Goal: Task Accomplishment & Management: Use online tool/utility

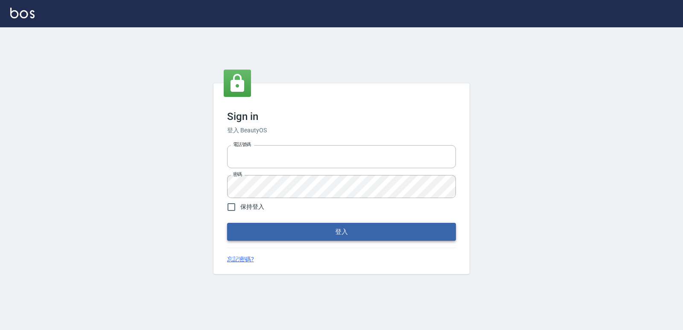
type input "0223312194"
click at [302, 225] on button "登入" at bounding box center [341, 232] width 229 height 18
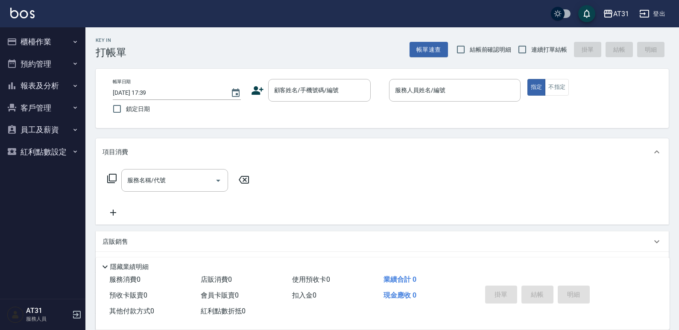
click at [547, 50] on span "連續打單結帳" at bounding box center [549, 49] width 36 height 9
click at [531, 50] on input "連續打單結帳" at bounding box center [522, 50] width 18 height 18
checkbox input "true"
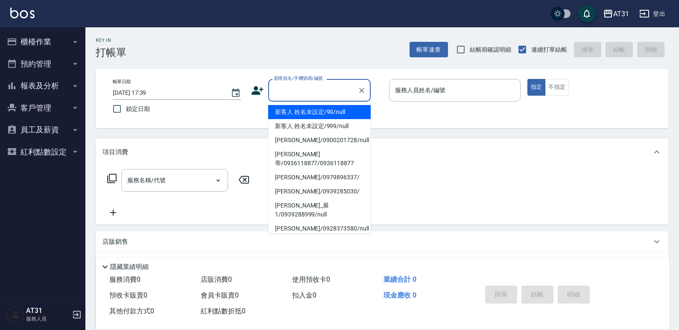
click at [330, 91] on input "顧客姓名/手機號碼/編號" at bounding box center [313, 90] width 82 height 15
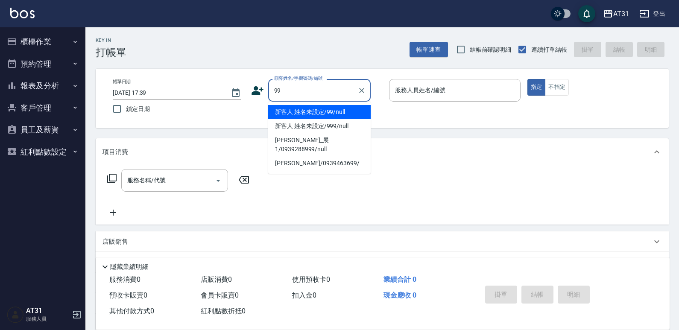
type input "新客人 姓名未設定/99/null"
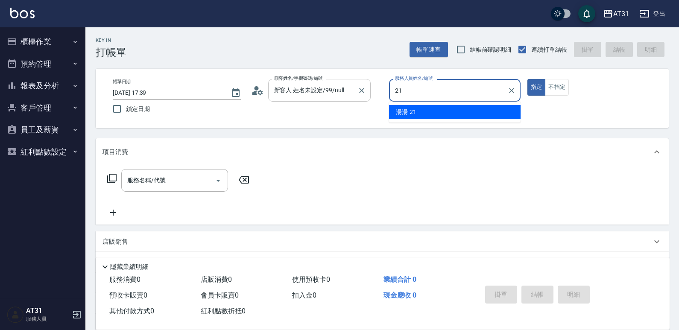
type input "湯湯-21"
type button "true"
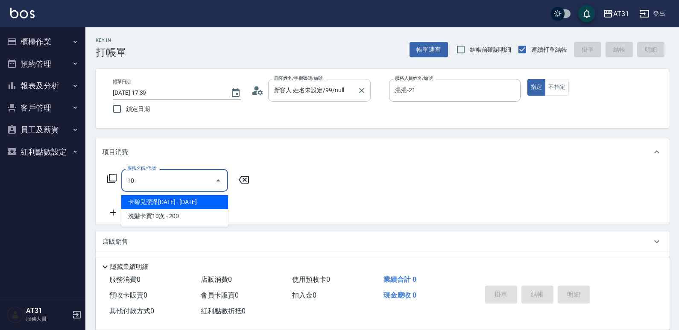
type input "102"
type input "90"
type input "洗+AB劑+精油(102)"
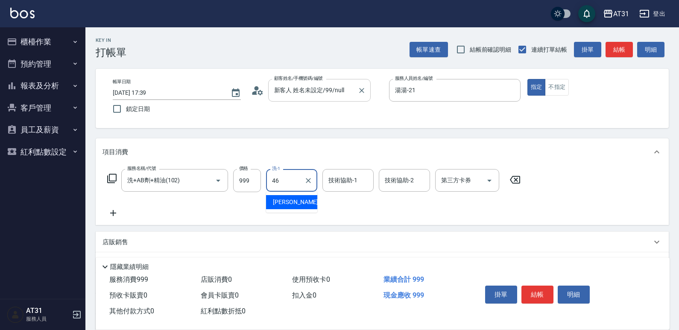
type input "[PERSON_NAME]-46"
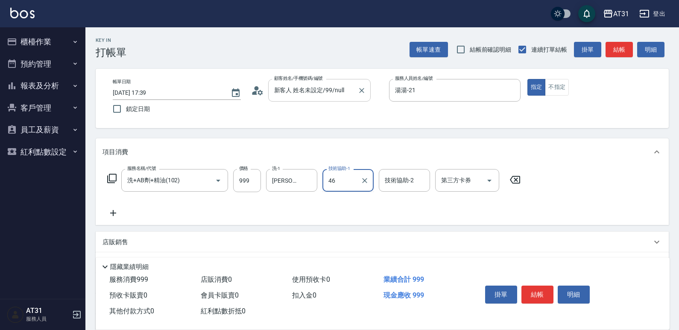
type input "[PERSON_NAME]-46"
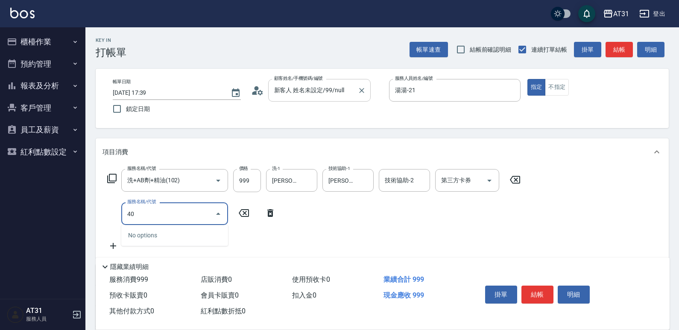
type input "401"
type input "120"
type input "剪髮(401)"
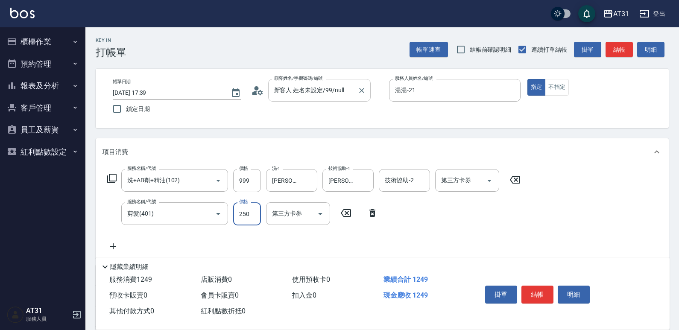
type input "100"
type input "30"
type input "120"
type input "300"
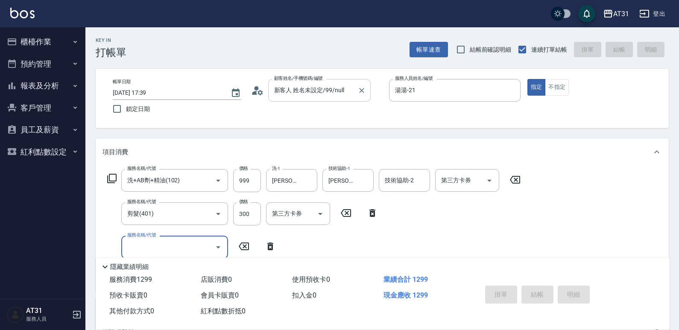
type input "0"
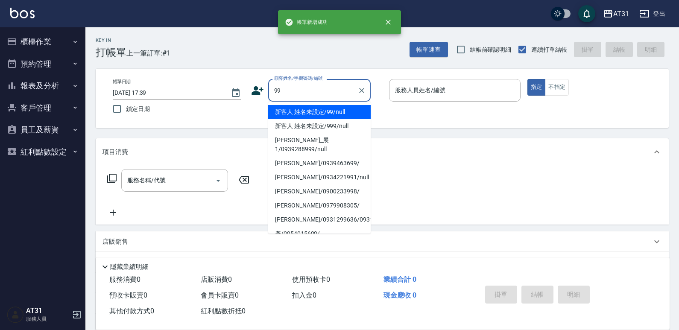
type input "新客人 姓名未設定/99/null"
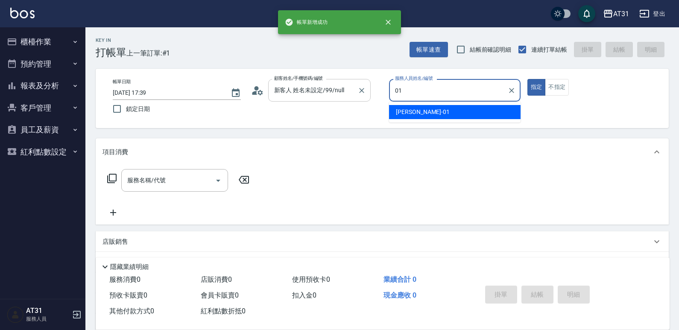
type input "[PERSON_NAME]-01"
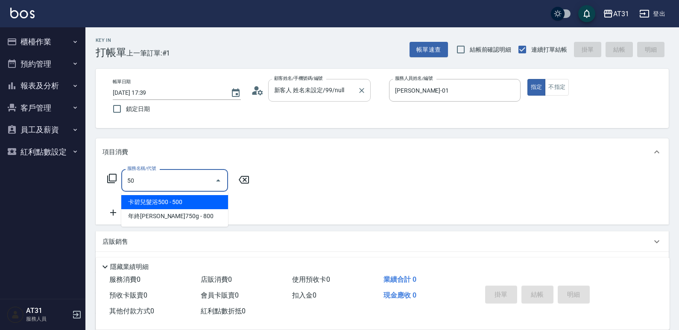
type input "501"
type input "160"
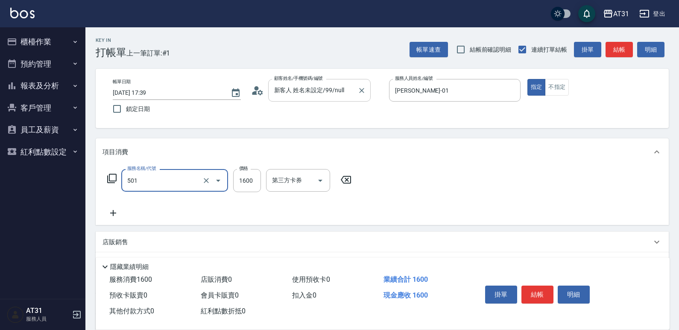
type input "染髮(501)"
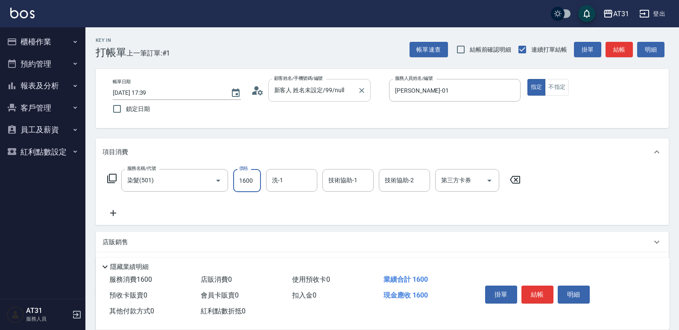
type input "1"
type input "0"
type input "15"
type input "10"
type input "158"
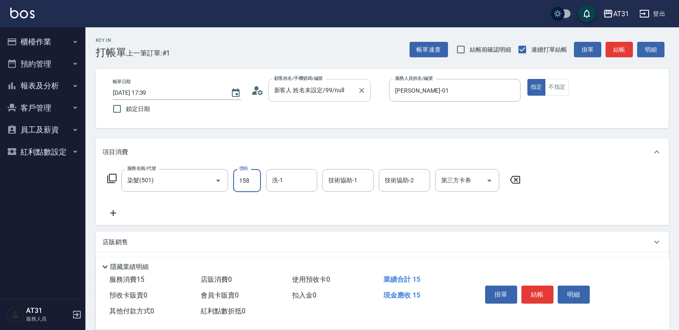
type input "150"
type input "1580"
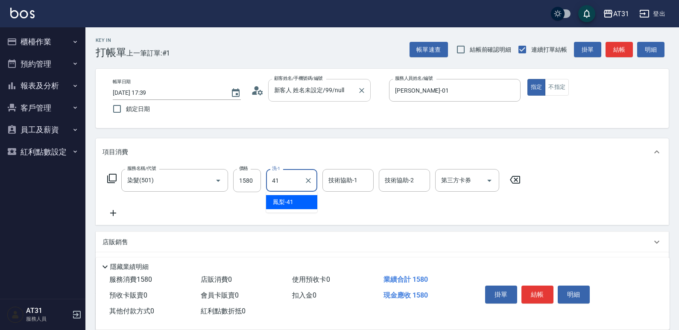
type input "鳳梨-41"
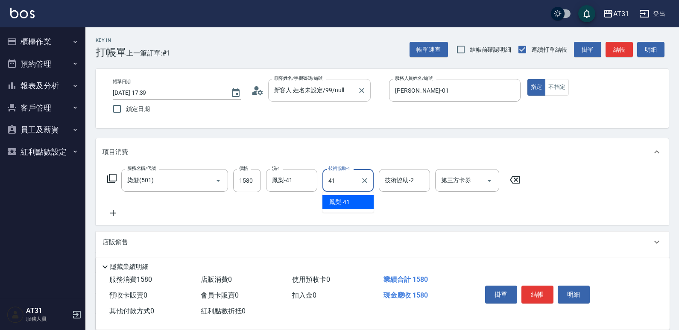
type input "鳳梨-41"
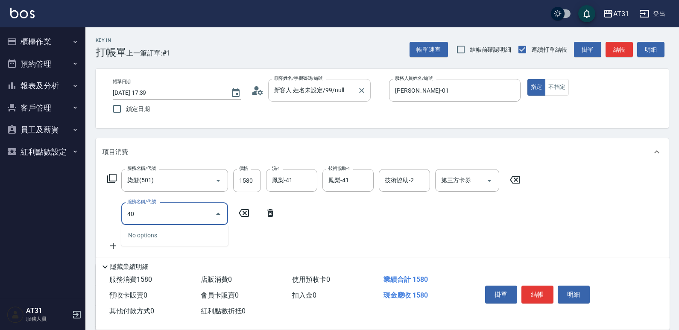
type input "401"
type input "180"
type input "剪髮(401)"
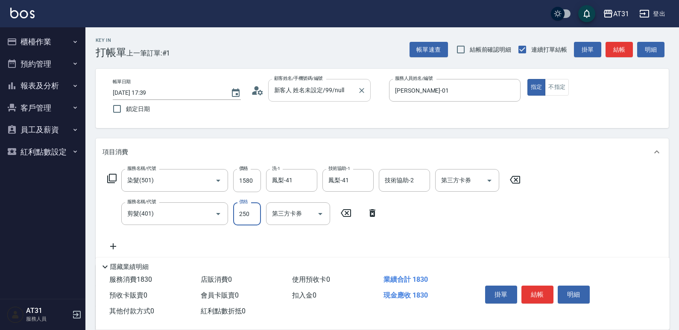
type input "150"
type input "30"
type input "180"
type input "300"
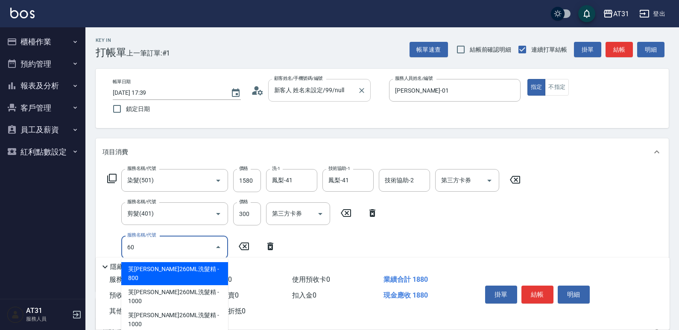
type input "601"
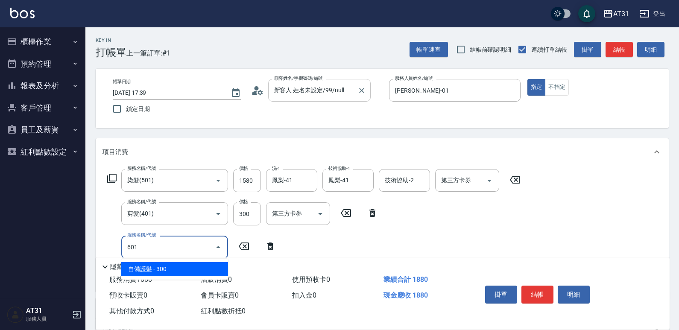
type input "210"
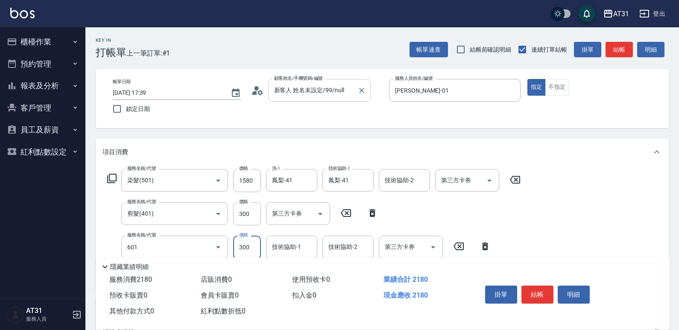
type input "自備護髮(601)"
type input "180"
type input "30"
type input "210"
type input "300"
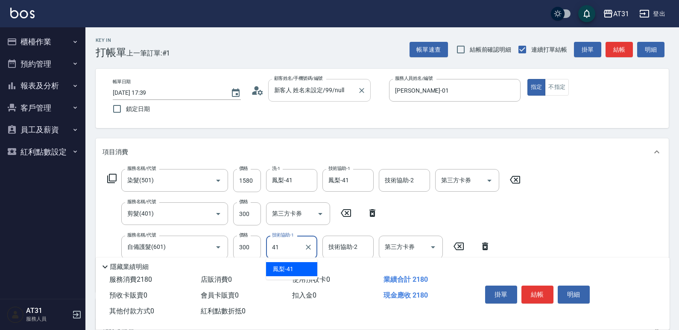
type input "鳳梨-41"
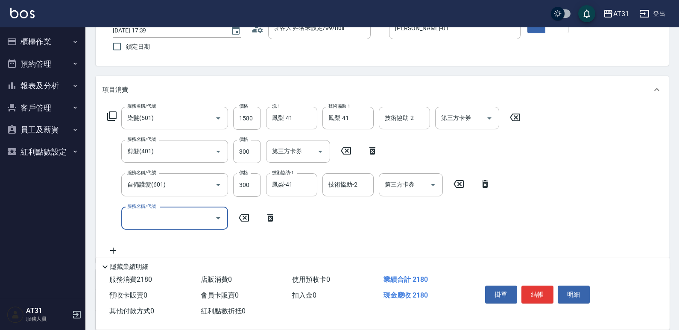
scroll to position [128, 0]
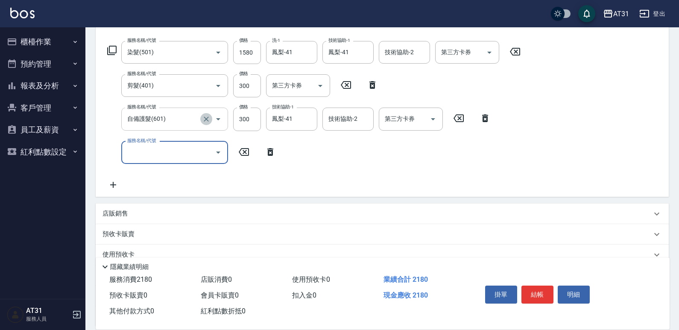
click at [202, 120] on button "Clear" at bounding box center [206, 119] width 12 height 12
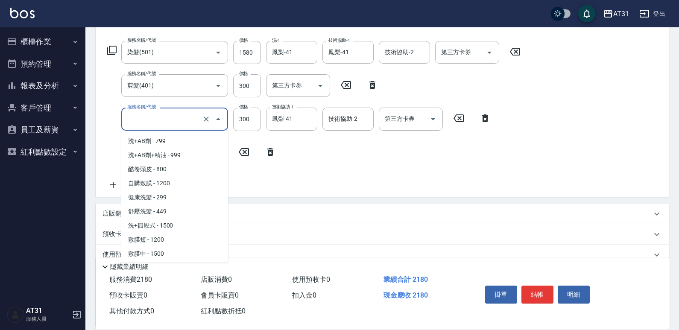
click at [197, 120] on input "服務名稱/代號" at bounding box center [162, 118] width 75 height 15
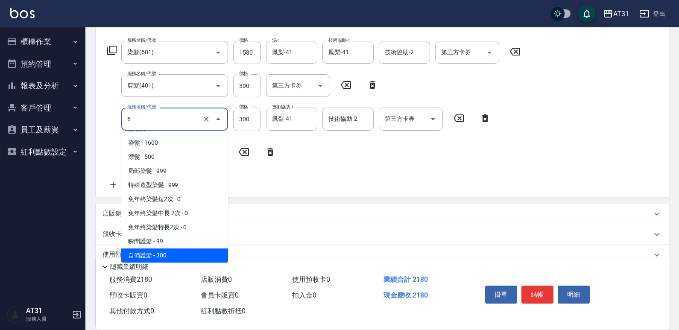
type input "60"
type input "180"
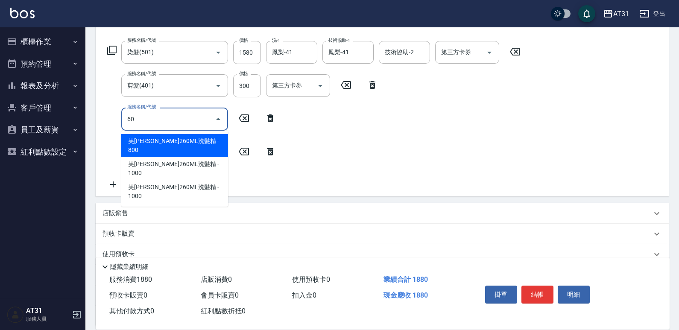
type input "609"
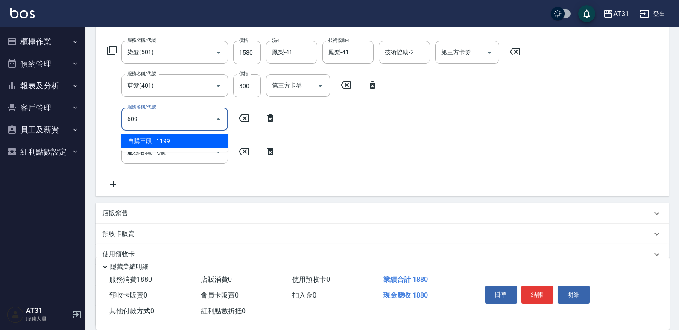
type input "300"
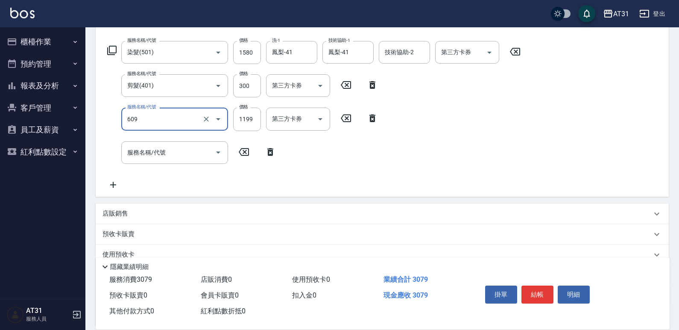
type input "自購三段(609)"
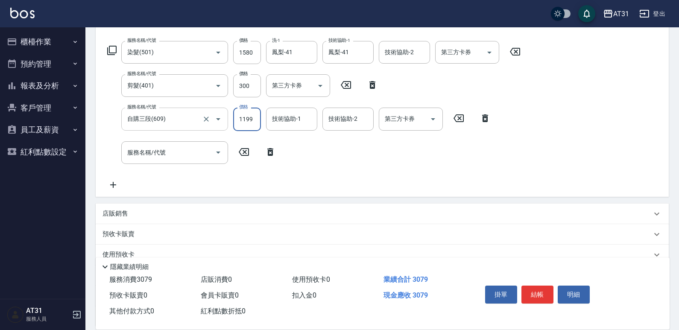
type input "180"
type input "30"
type input "190"
type input "300"
type input "480"
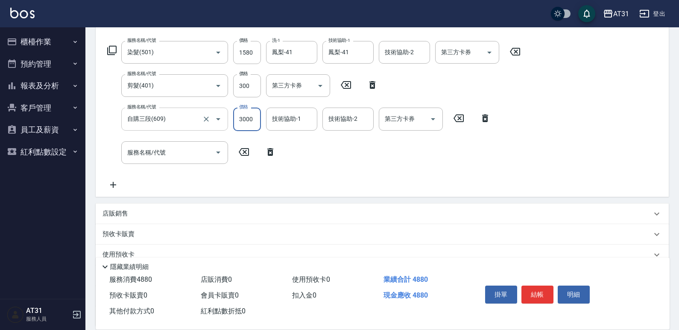
type input "3000"
type input "鳳梨-41"
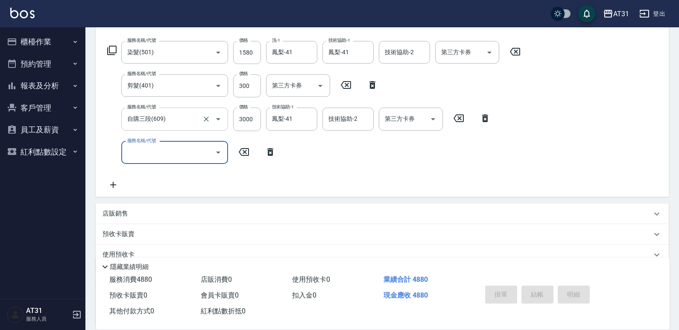
type input "[DATE] 17:40"
type input "0"
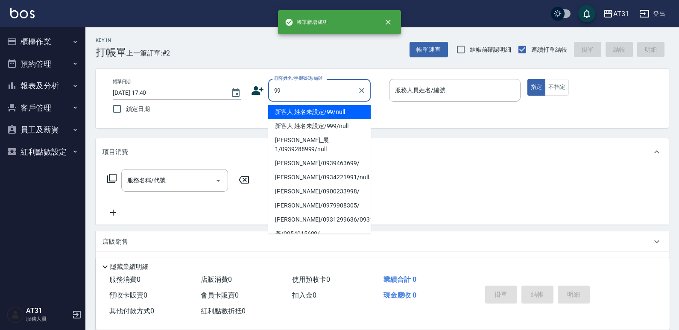
type input "新客人 姓名未設定/99/null"
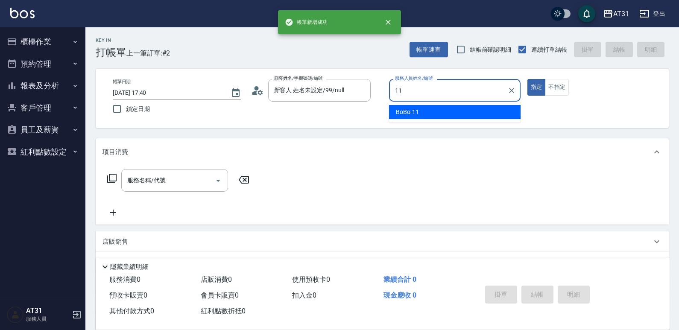
type input "BoBo-11"
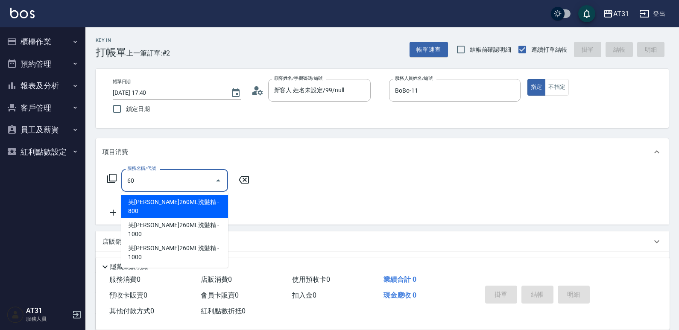
type input "609"
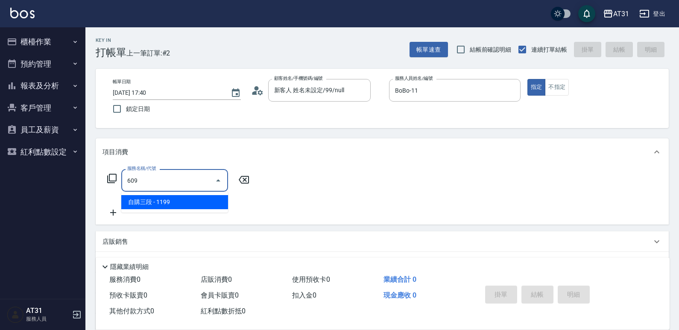
type input "110"
type input "自購三段(609)"
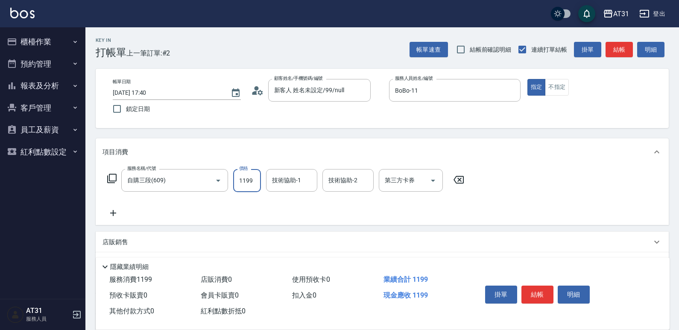
type input "0"
type input "220"
type input "2200"
type input "[PERSON_NAME]-49"
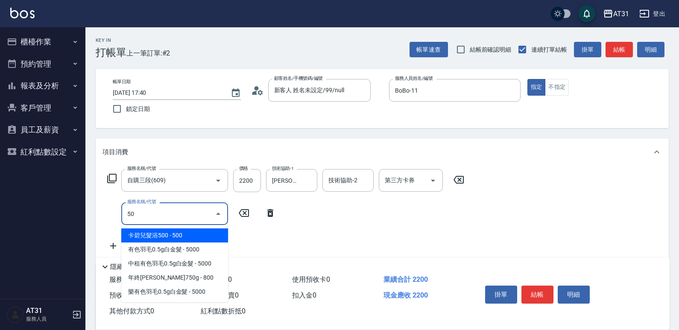
type input "501"
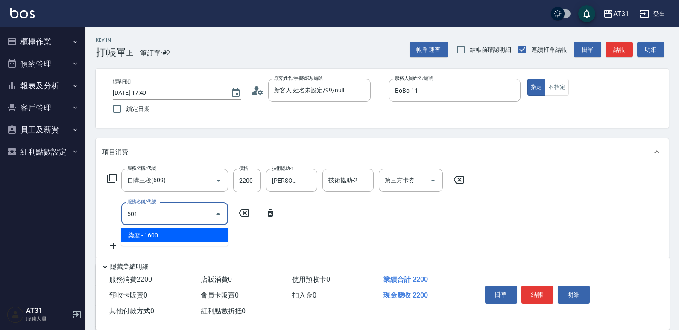
type input "380"
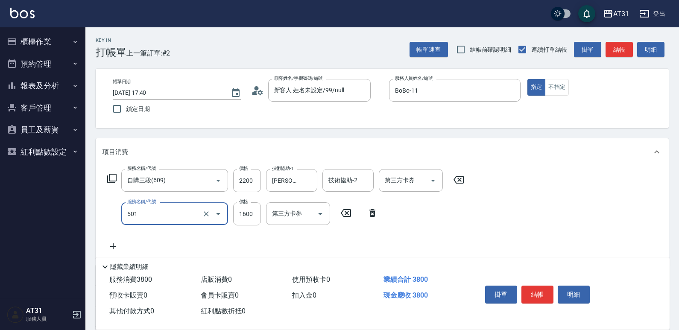
type input "染髮(501)"
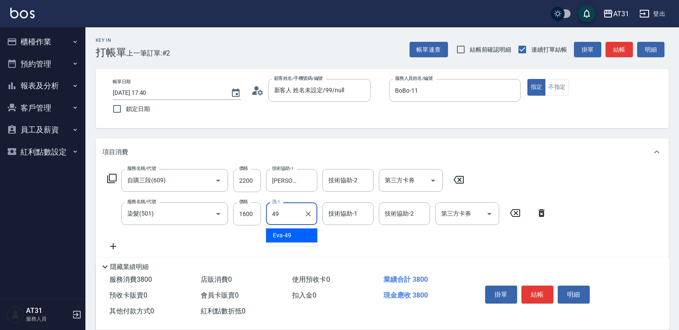
type input "[PERSON_NAME]-49"
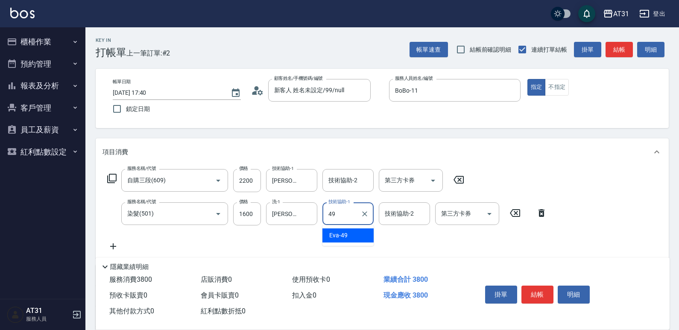
type input "[PERSON_NAME]-49"
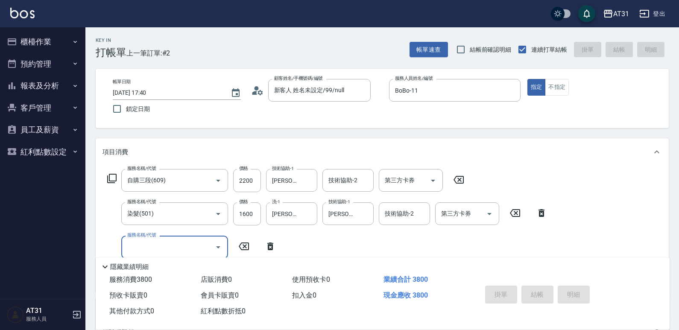
type input "0"
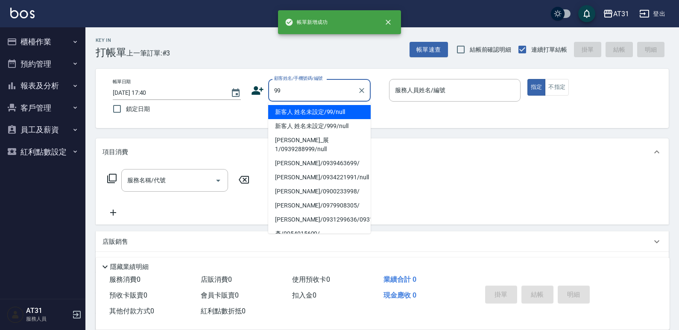
type input "新客人 姓名未設定/99/null"
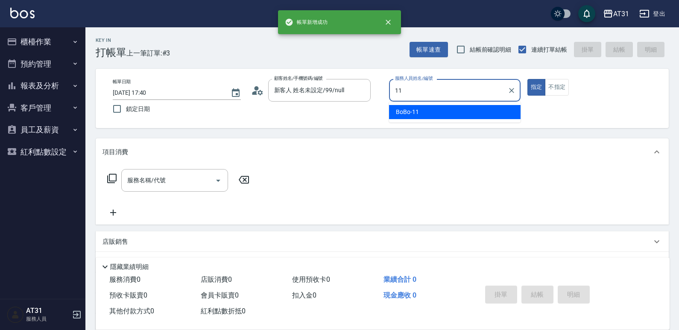
type input "BoBo-11"
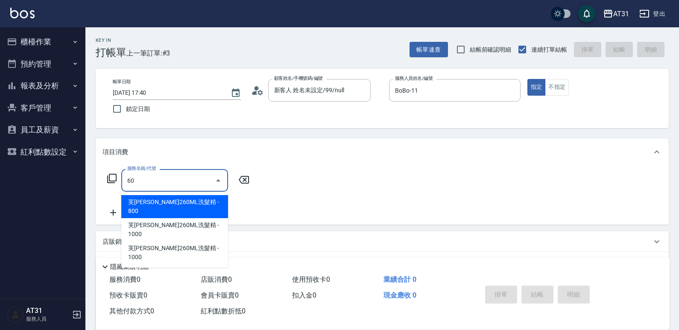
type input "608"
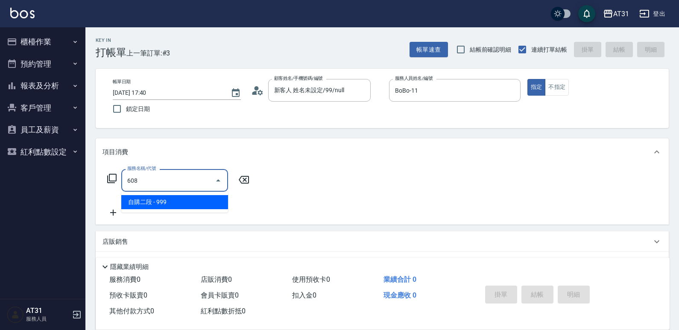
type input "90"
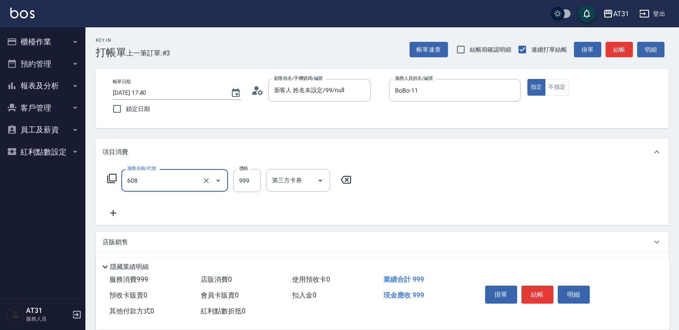
type input "自購二段(608)"
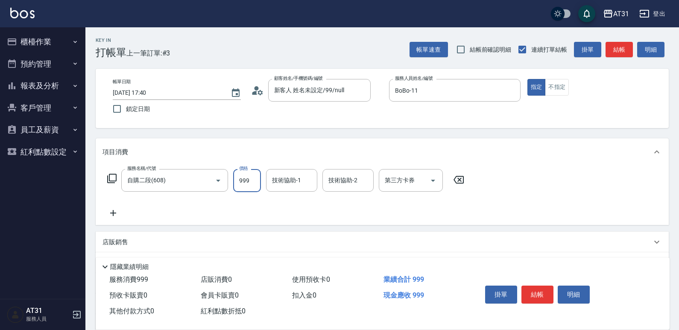
type input "0"
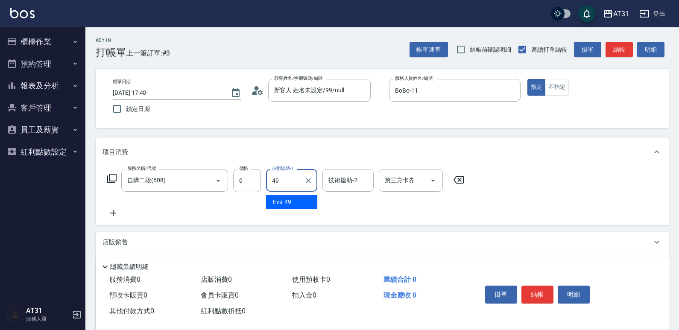
type input "[PERSON_NAME]-49"
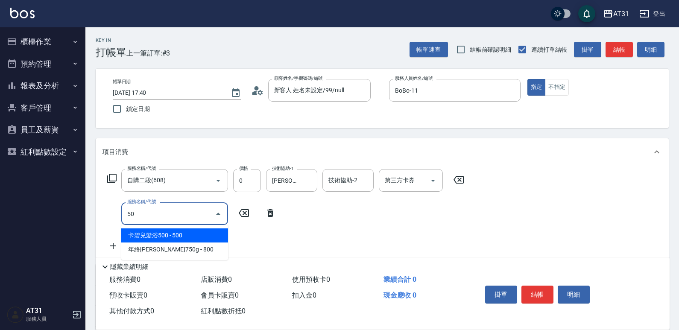
type input "501"
type input "160"
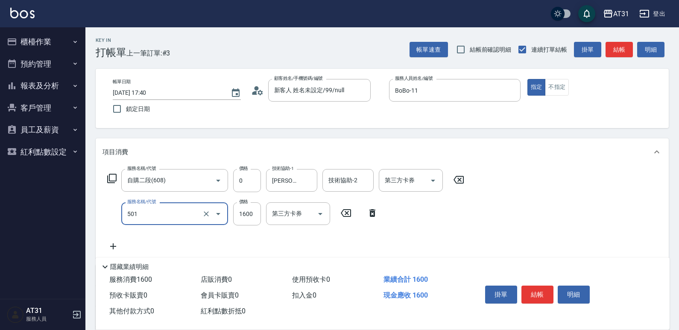
type input "染髮(501)"
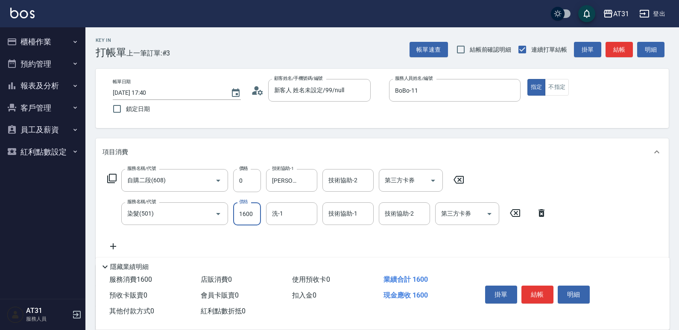
type input "1"
type input "0"
type input "120"
type input "1200"
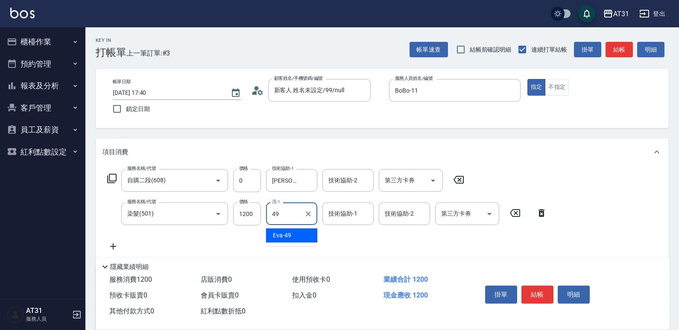
type input "[PERSON_NAME]-49"
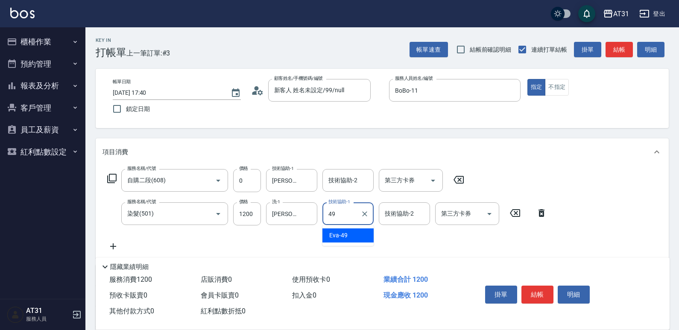
type input "[PERSON_NAME]-49"
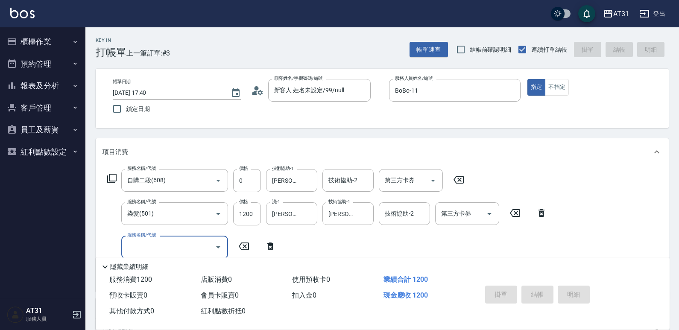
type input "0"
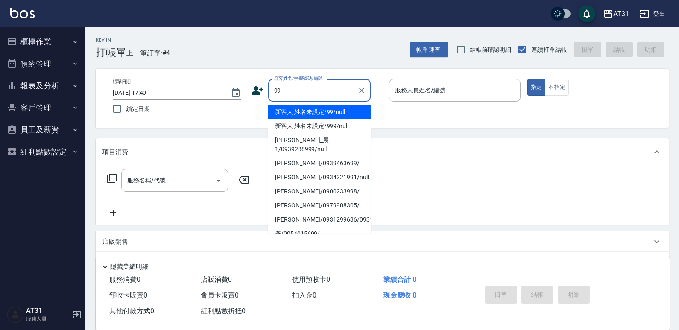
type input "新客人 姓名未設定/99/null"
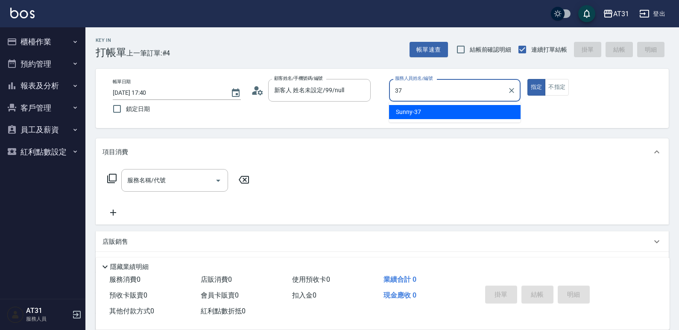
type input "Sunny-37"
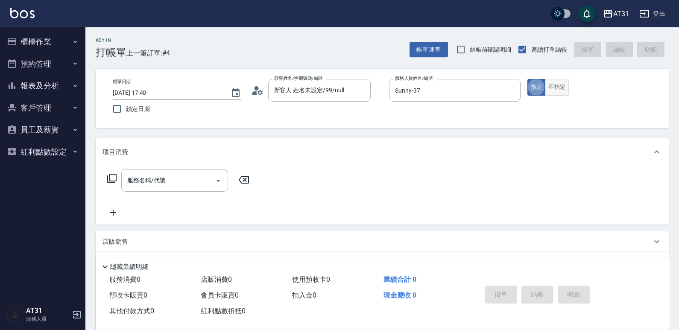
click at [558, 88] on button "不指定" at bounding box center [557, 87] width 24 height 17
click at [145, 181] on div "服務名稱/代號 服務名稱/代號" at bounding box center [174, 180] width 107 height 23
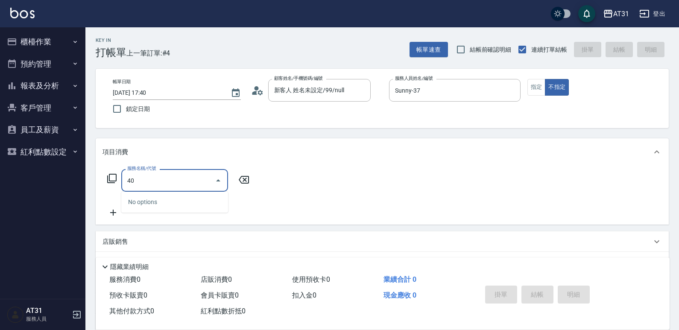
type input "401"
type input "20"
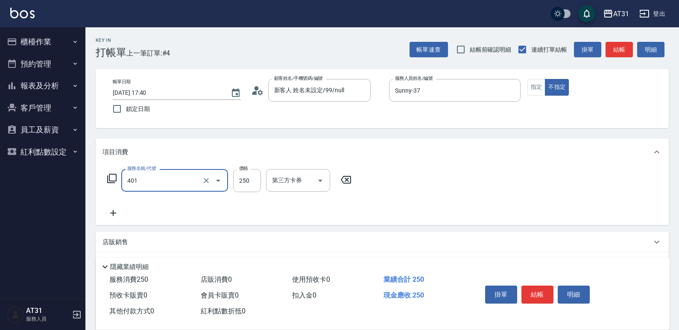
type input "剪髮(401)"
type input "0"
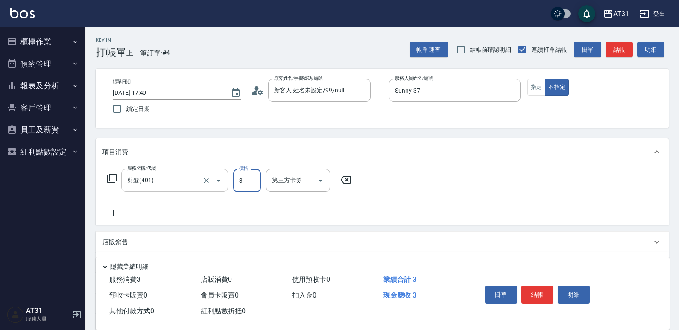
type input "30"
type input "300"
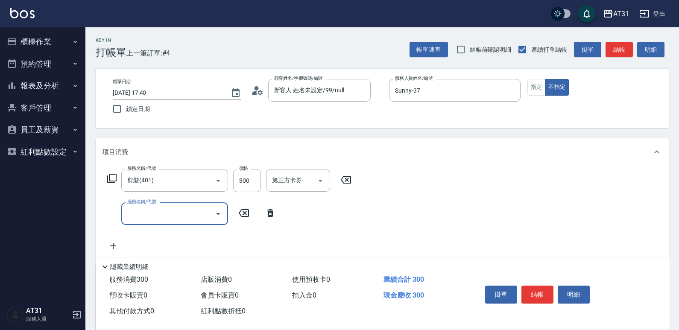
click at [201, 211] on input "服務名稱/代號" at bounding box center [168, 213] width 86 height 15
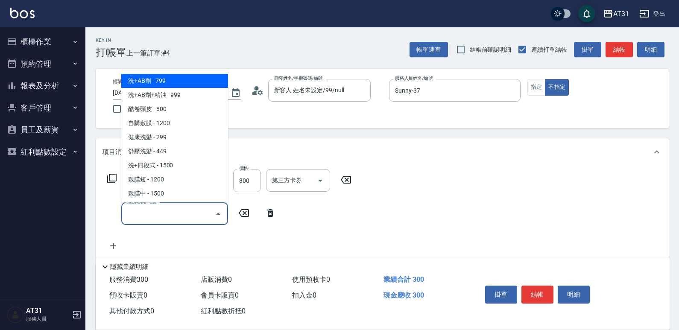
click at [198, 211] on input "服務名稱/代號" at bounding box center [168, 213] width 86 height 15
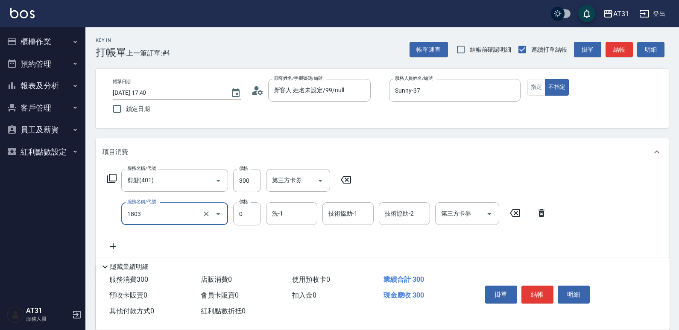
type input "染髮(1803)"
type input "119"
type input "40"
type input "1199"
type input "140"
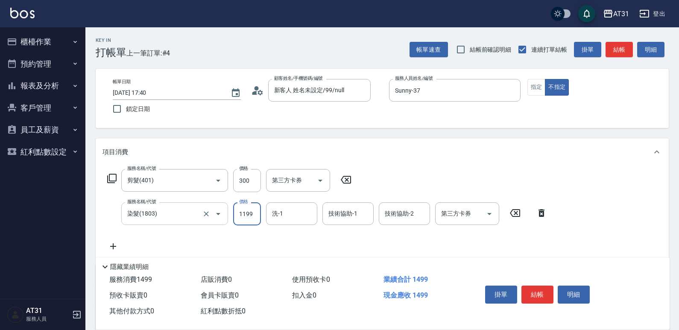
type input "1199"
type input "Lyan-45"
click at [462, 223] on div "第三方卡券" at bounding box center [467, 213] width 64 height 23
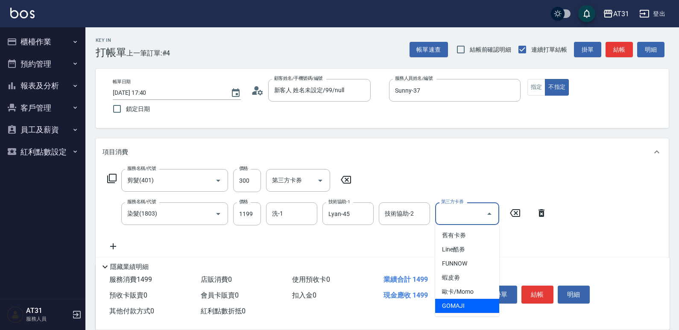
click at [461, 301] on span "GOMAJI" at bounding box center [467, 306] width 64 height 14
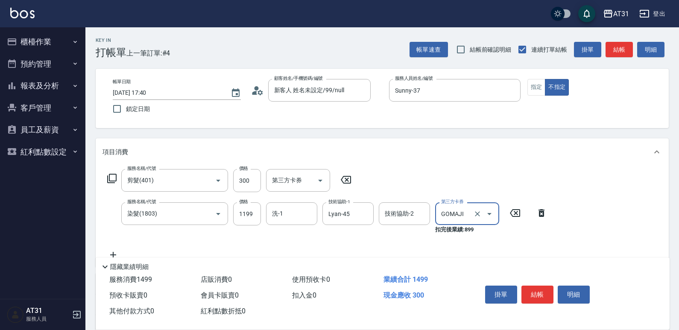
type input "30"
type input "GOMAJI"
click at [531, 289] on button "結帳" at bounding box center [537, 295] width 32 height 18
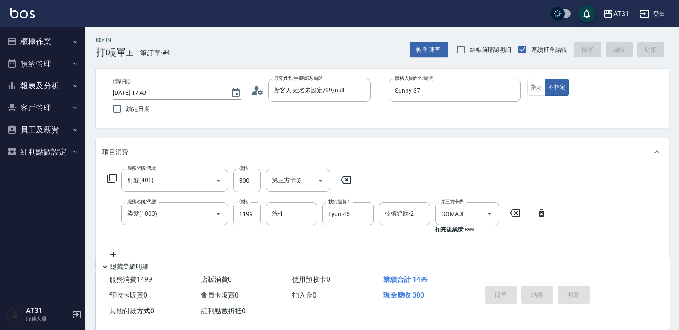
type input "[DATE] 17:41"
type input "0"
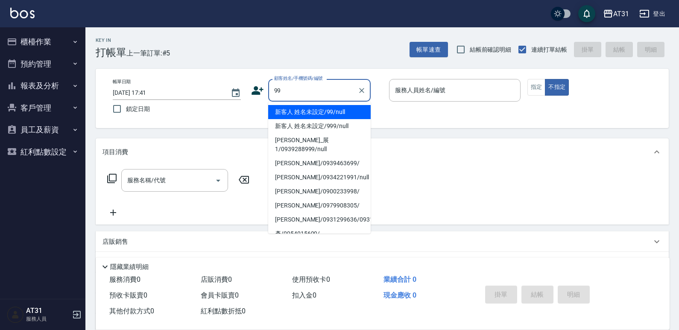
type input "新客人 姓名未設定/99/null"
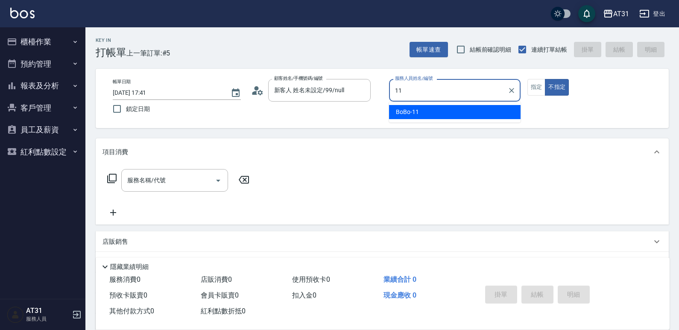
type input "BoBo-11"
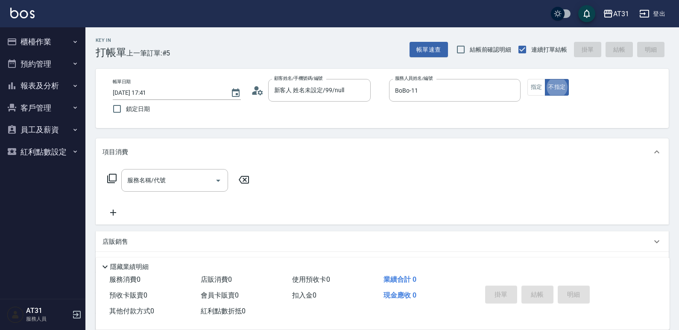
type button "false"
click at [541, 83] on button "指定" at bounding box center [536, 87] width 18 height 17
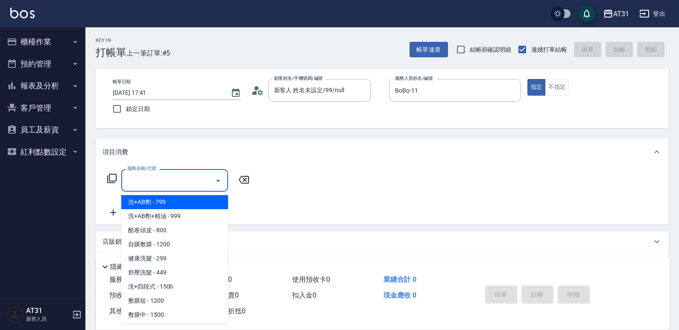
click at [192, 179] on input "服務名稱/代號" at bounding box center [168, 180] width 86 height 15
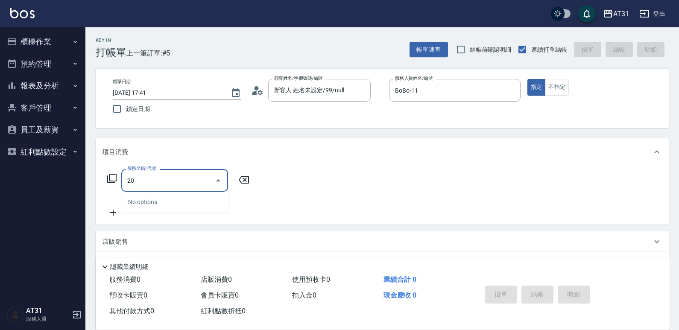
type input "201"
type input "20"
type input "洗髮(201)"
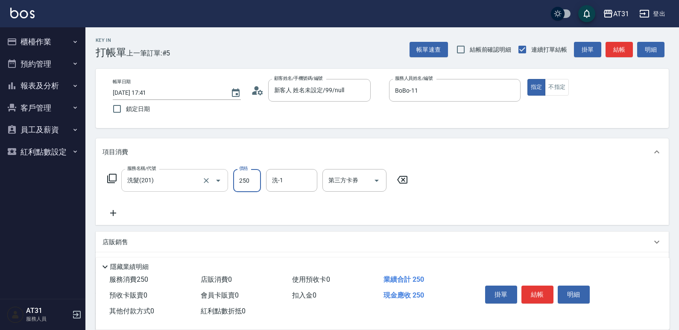
type input "0"
type input "30"
type input "300"
type input "[PERSON_NAME]-49"
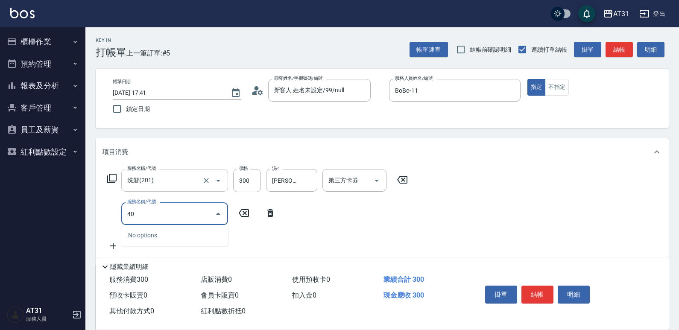
type input "401"
type input "50"
type input "剪髮(401)"
type input "30"
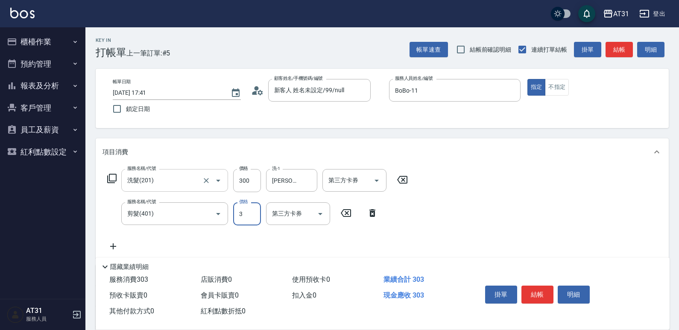
type input "30"
type input "60"
type input "300"
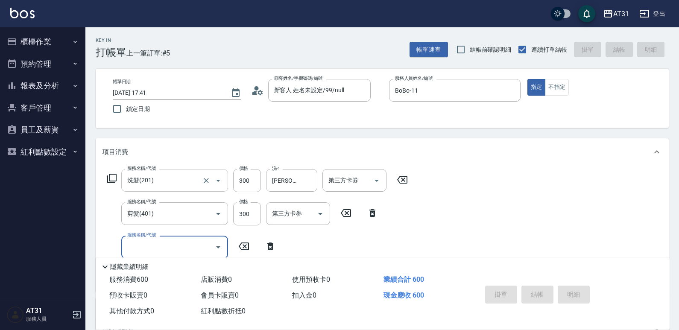
type input "0"
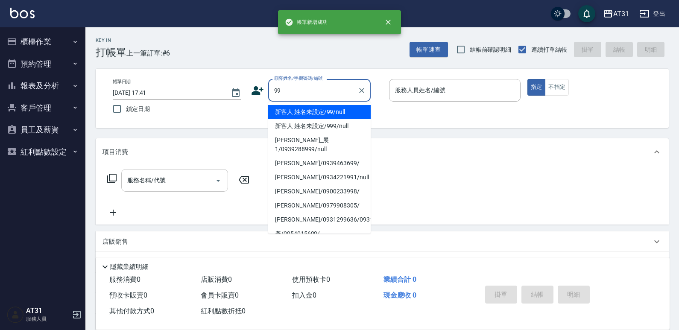
type input "新客人 姓名未設定/99/null"
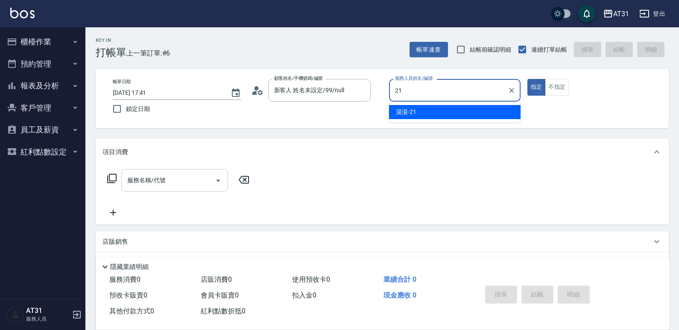
type input "湯湯-21"
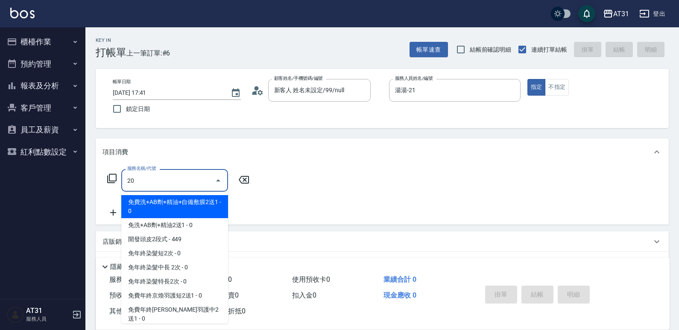
type input "201"
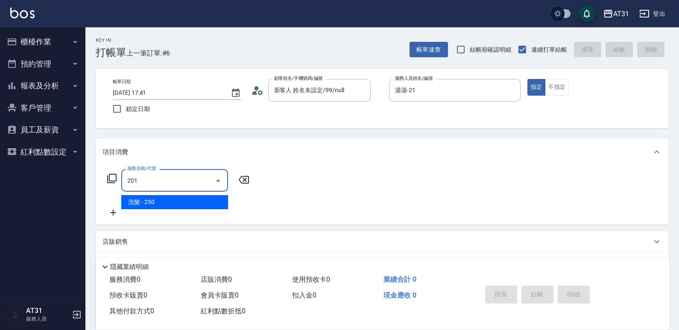
type input "20"
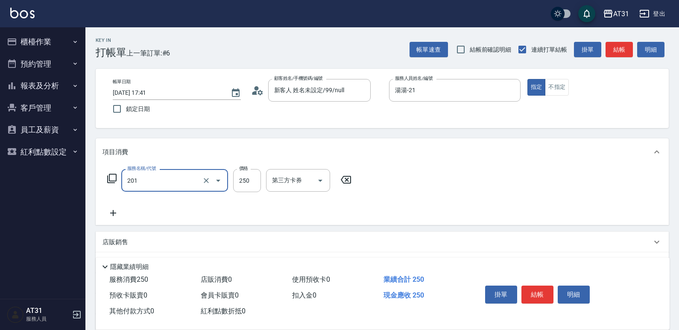
type input "洗髮(201)"
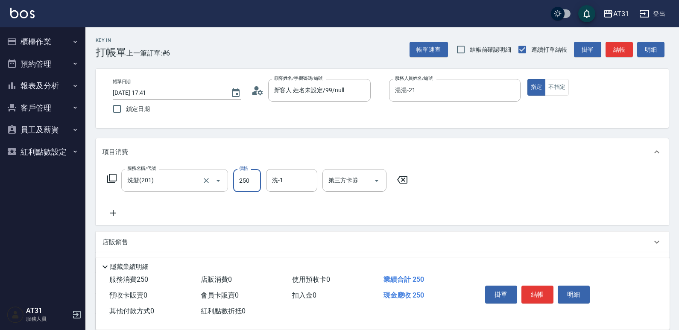
type input "0"
type input "30"
type input "300"
type input "[PERSON_NAME]-46"
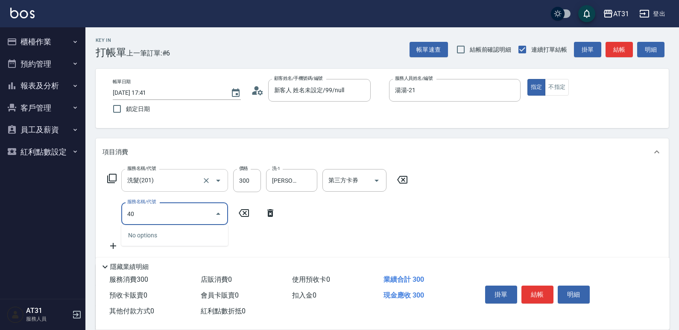
type input "401"
type input "50"
type input "剪髮(401)"
type input "30"
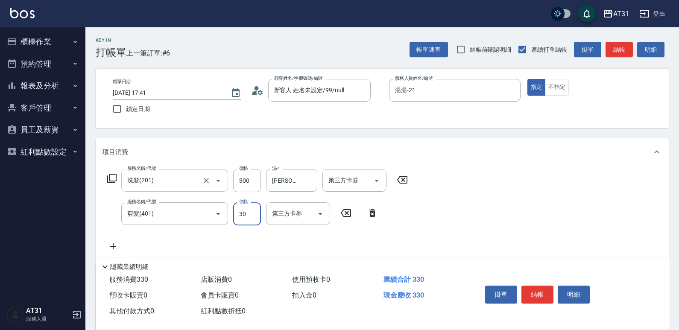
type input "300"
type input "60"
type input "300"
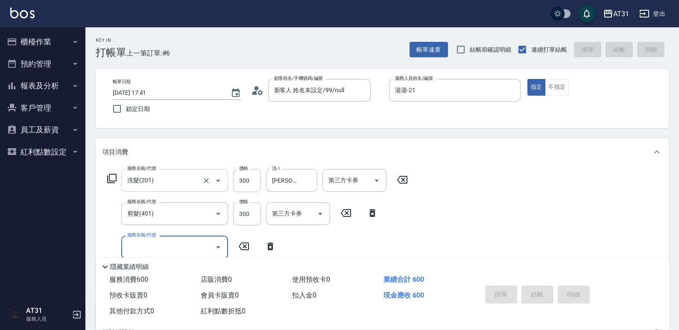
type input "0"
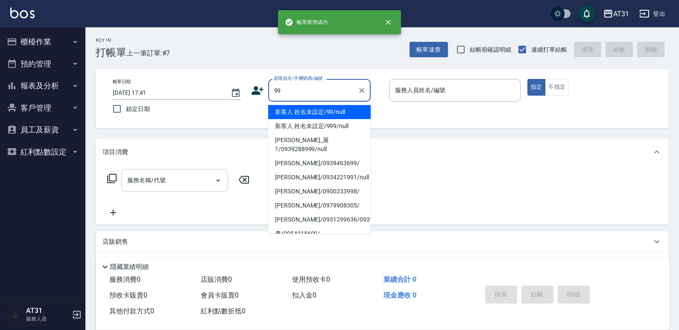
type input "新客人 姓名未設定/99/null"
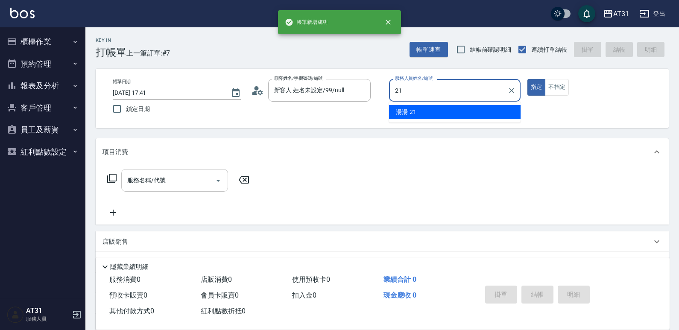
type input "湯湯-21"
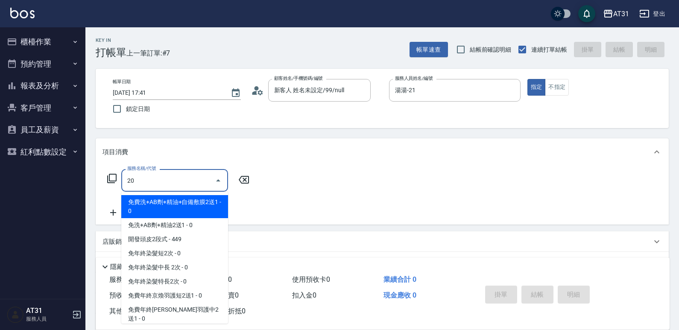
type input "201"
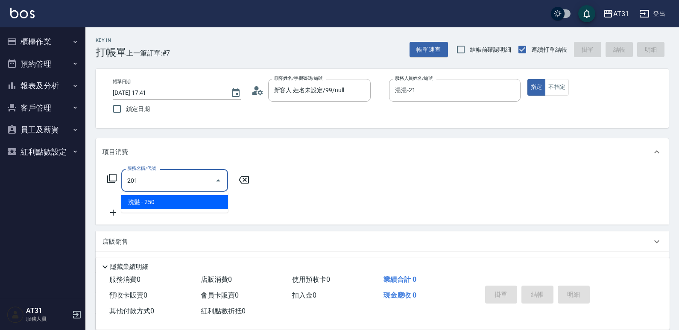
type input "20"
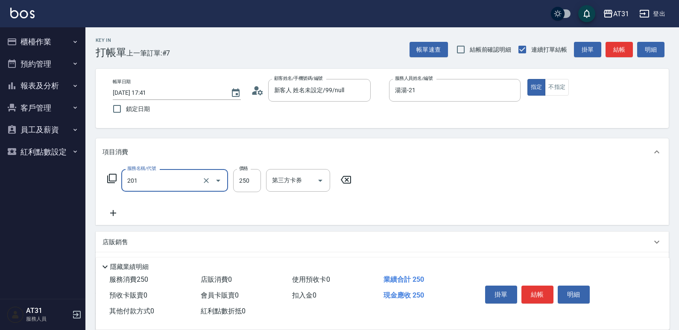
type input "洗髮(201)"
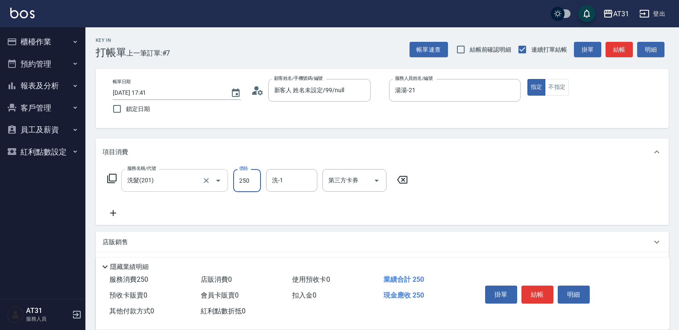
type input "0"
type input "30"
type input "300"
type input "Lyan-45"
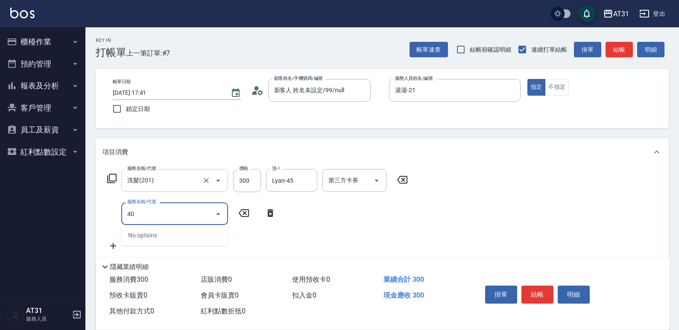
type input "401"
type input "50"
type input "剪髮(401)"
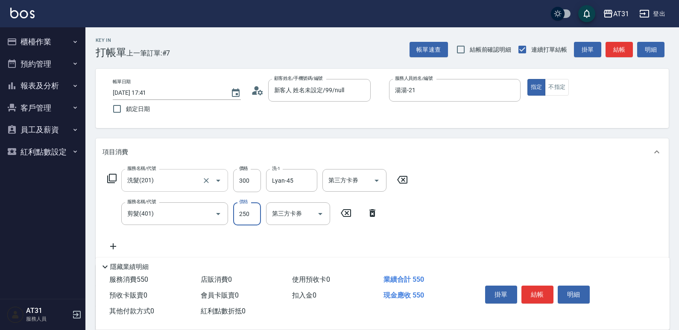
type input "30"
type input "60"
type input "300"
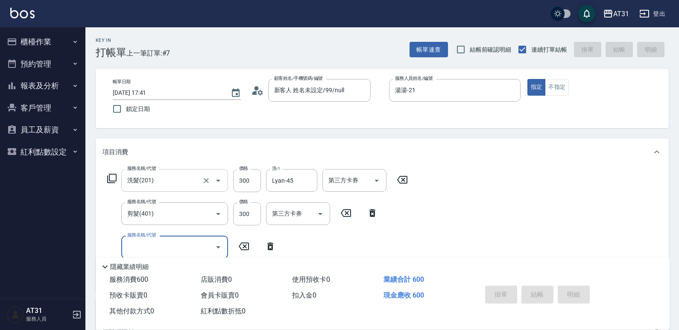
type input "0"
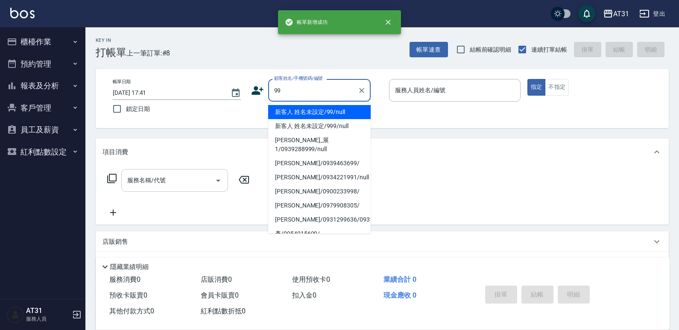
type input "新客人 姓名未設定/99/null"
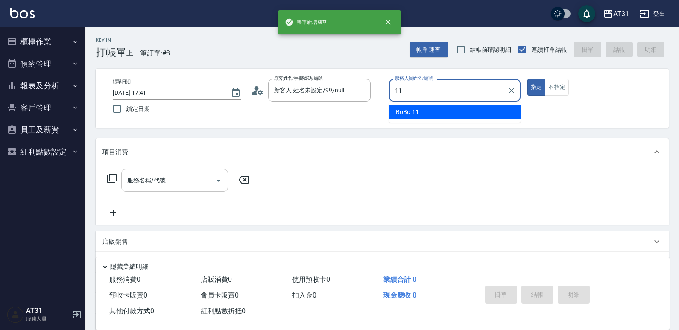
type input "BoBo-11"
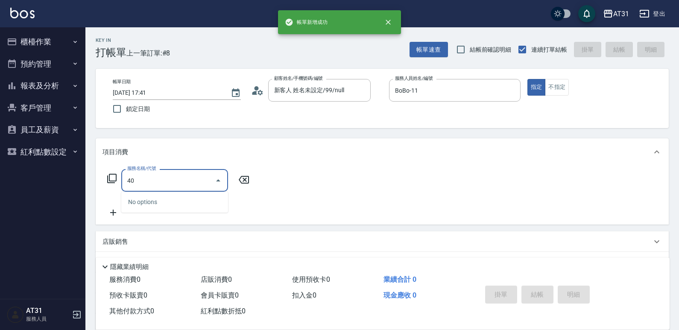
type input "401"
type input "20"
type input "剪髮(401)"
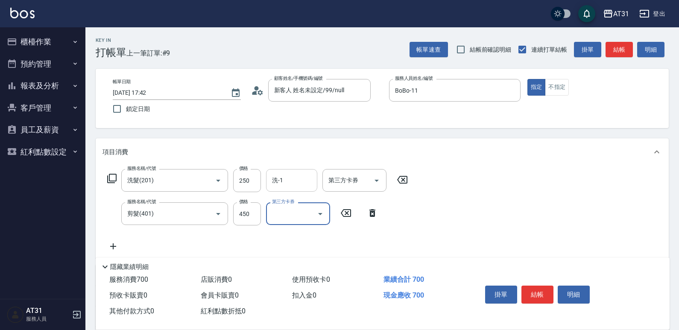
click at [285, 171] on div "洗-1" at bounding box center [291, 180] width 51 height 23
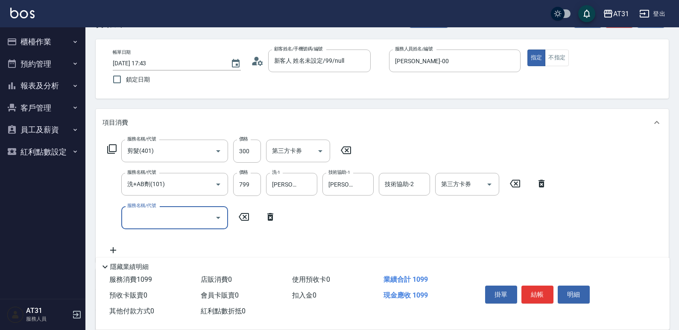
scroll to position [43, 0]
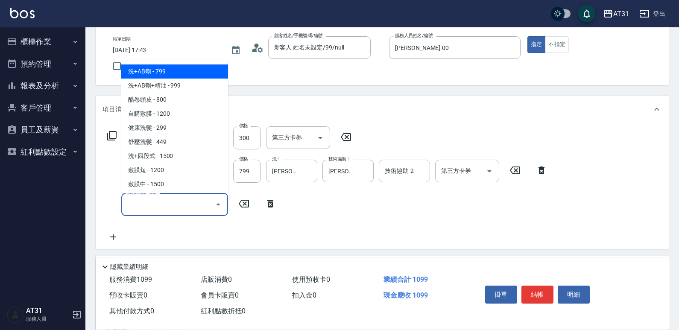
click at [202, 208] on input "服務名稱/代號" at bounding box center [168, 204] width 86 height 15
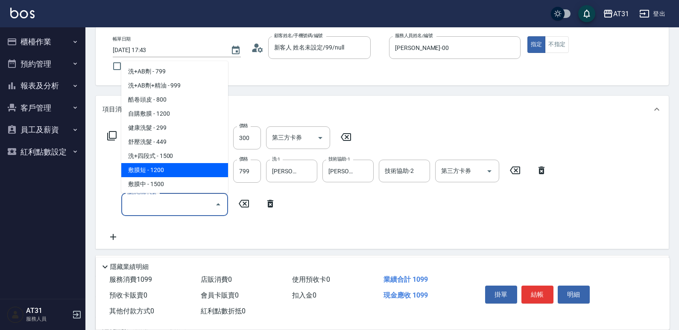
scroll to position [128, 0]
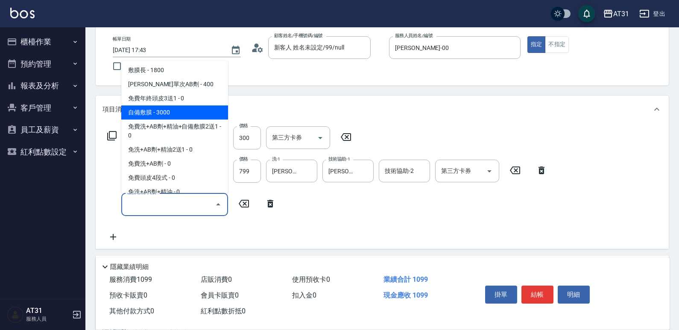
click at [150, 117] on span "自備敷膜 - 3000" at bounding box center [174, 112] width 107 height 14
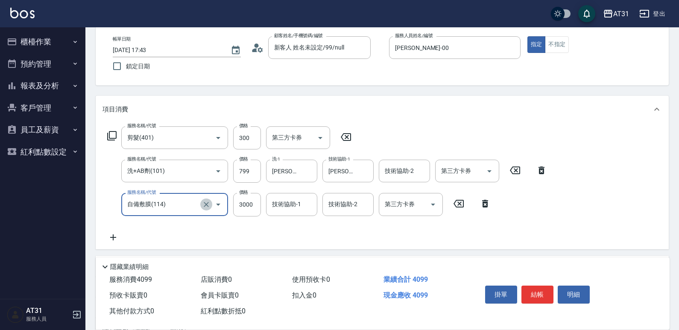
click at [205, 203] on icon "Clear" at bounding box center [206, 204] width 5 height 5
click at [177, 207] on input "服務名稱/代號" at bounding box center [162, 204] width 75 height 15
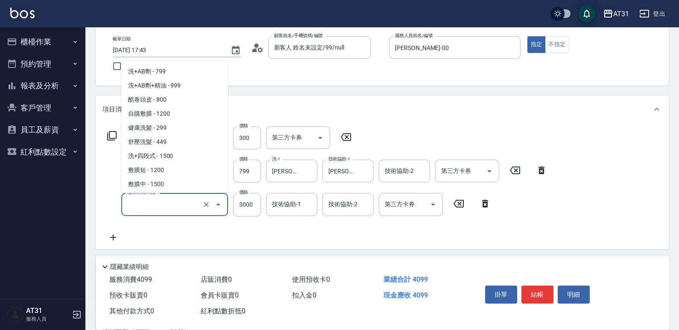
scroll to position [55, 0]
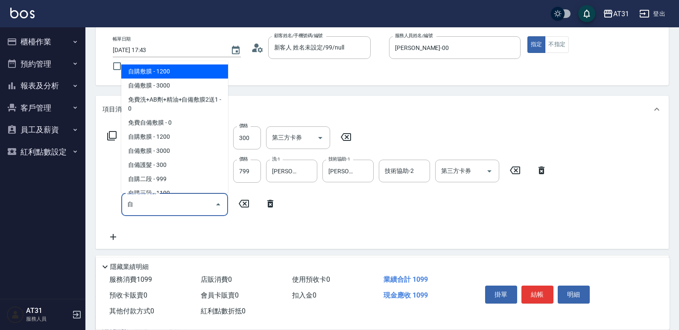
click at [149, 76] on span "自購敷膜 - 1200" at bounding box center [174, 71] width 107 height 14
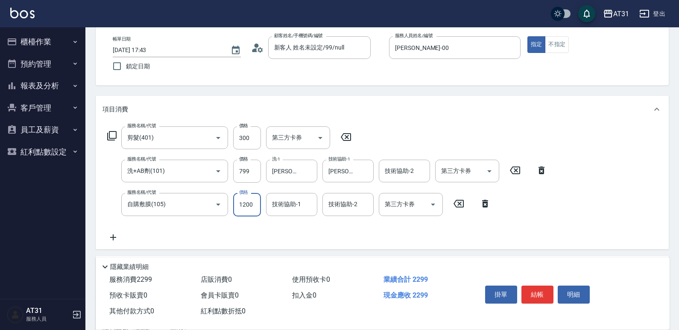
click at [254, 207] on input "1200" at bounding box center [247, 204] width 28 height 23
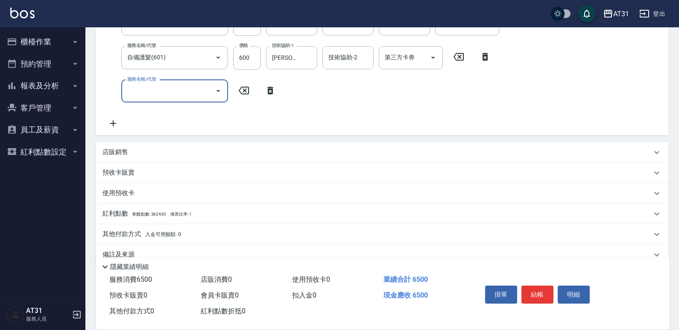
scroll to position [207, 0]
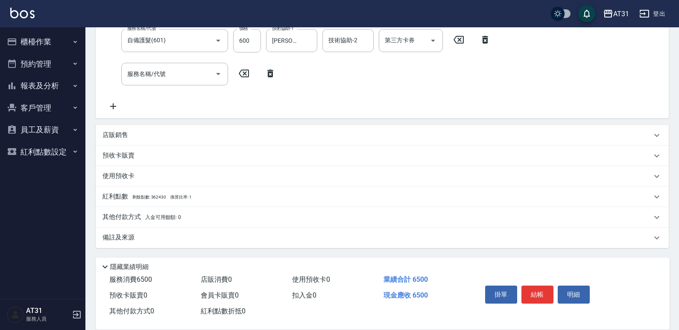
click at [167, 219] on span "入金可用餘額: 0" at bounding box center [163, 217] width 36 height 6
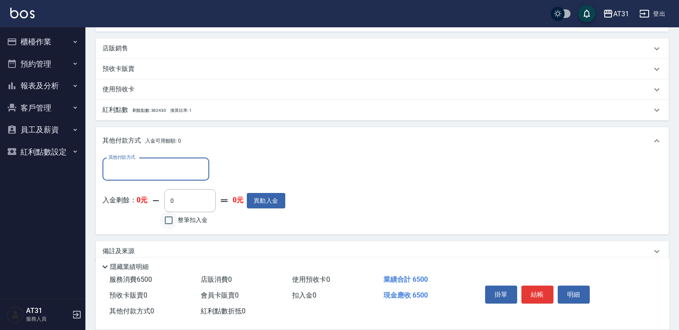
scroll to position [300, 0]
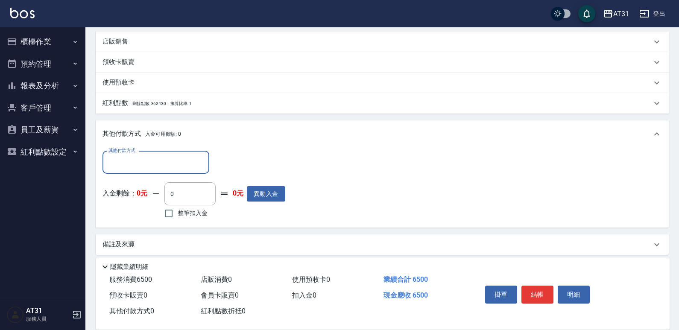
drag, startPoint x: 145, startPoint y: 154, endPoint x: 145, endPoint y: 164, distance: 10.3
click at [145, 154] on div "其他付款方式" at bounding box center [155, 162] width 107 height 23
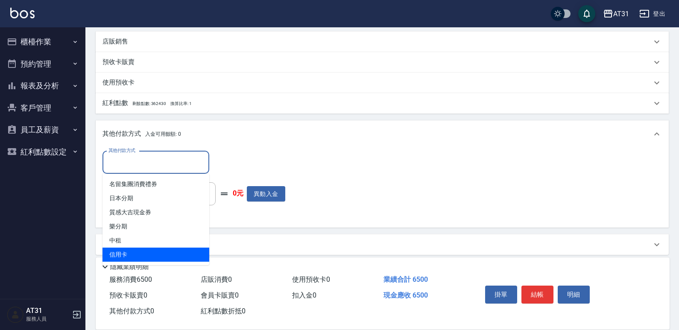
click at [155, 248] on span "信用卡" at bounding box center [155, 255] width 107 height 14
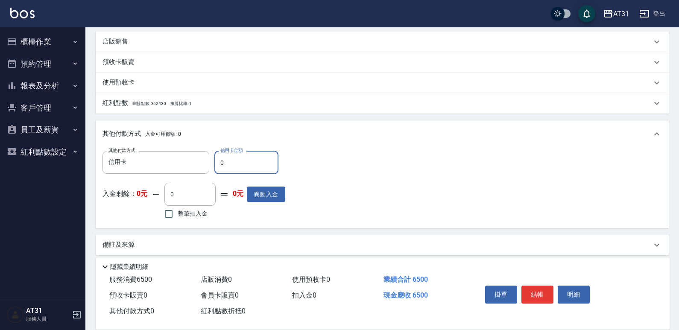
click at [220, 161] on input "0" at bounding box center [246, 162] width 64 height 23
click at [530, 292] on button "結帳" at bounding box center [537, 295] width 32 height 18
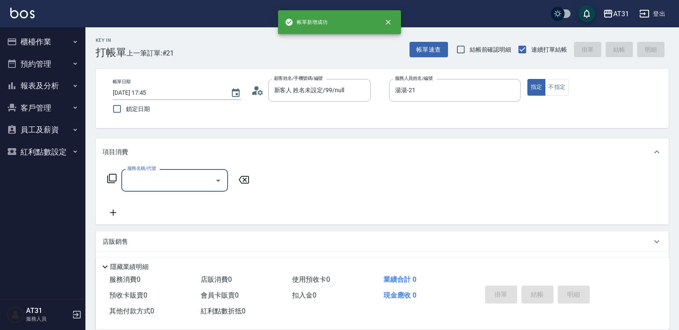
scroll to position [64, 0]
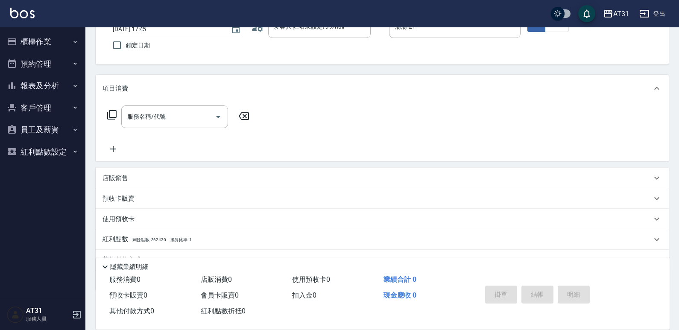
click at [135, 183] on div "店販銷售" at bounding box center [382, 178] width 573 height 20
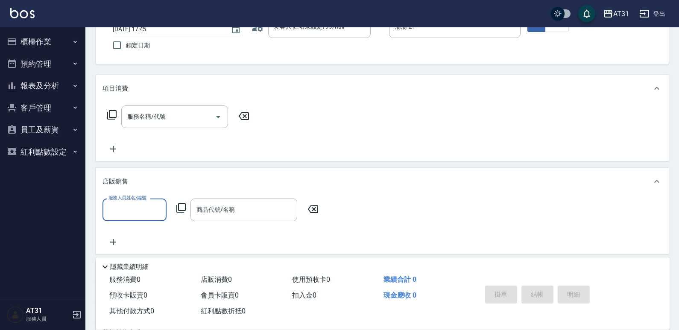
scroll to position [0, 0]
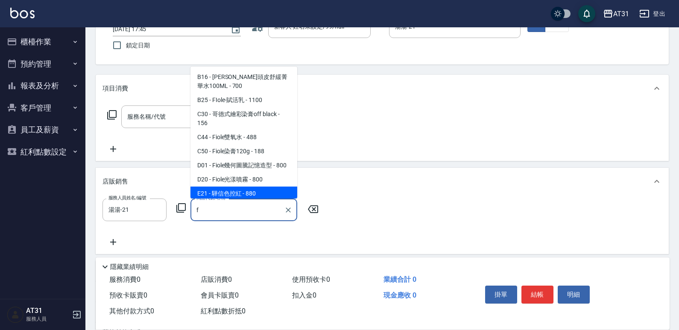
click at [228, 214] on input "f" at bounding box center [237, 209] width 86 height 15
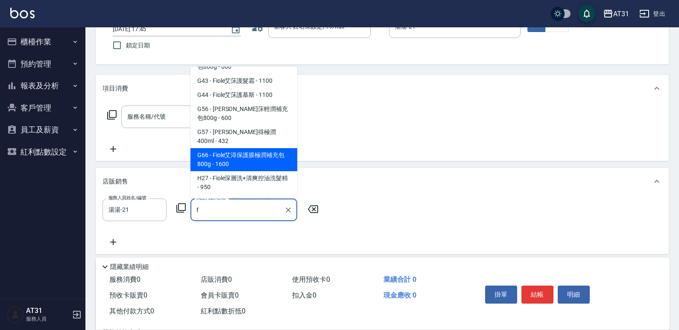
scroll to position [427, 0]
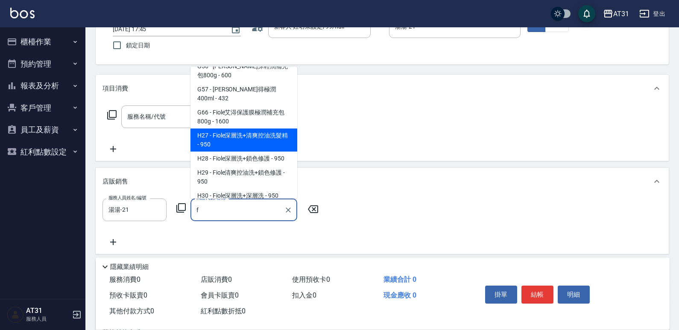
click at [240, 135] on span "H27 - Fiole深層洗+清爽控油洗髮精 - 950" at bounding box center [243, 140] width 107 height 23
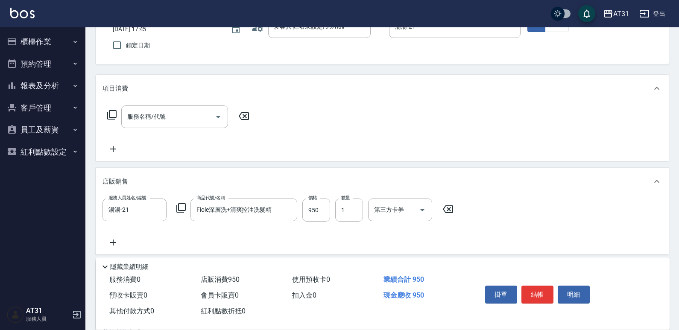
click at [116, 240] on icon at bounding box center [112, 242] width 21 height 10
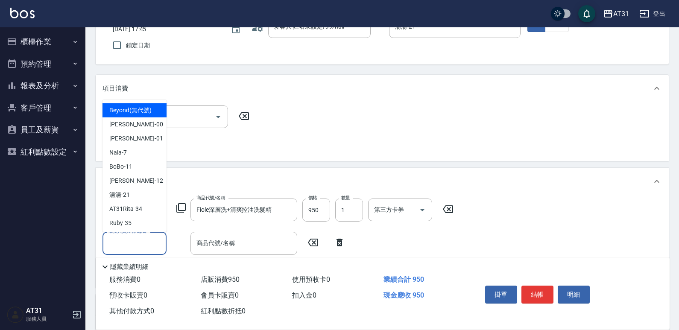
click at [117, 237] on input "服務人員姓名/編號" at bounding box center [134, 243] width 56 height 15
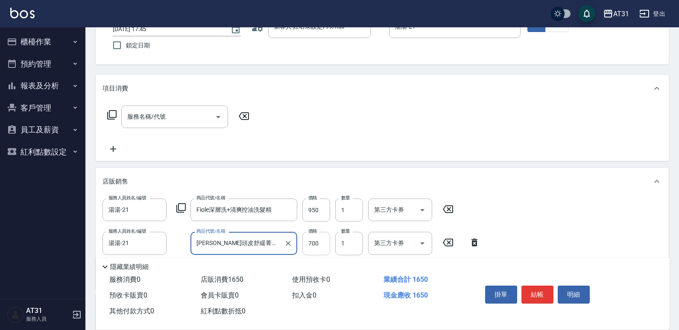
click at [322, 245] on input "700" at bounding box center [316, 243] width 28 height 23
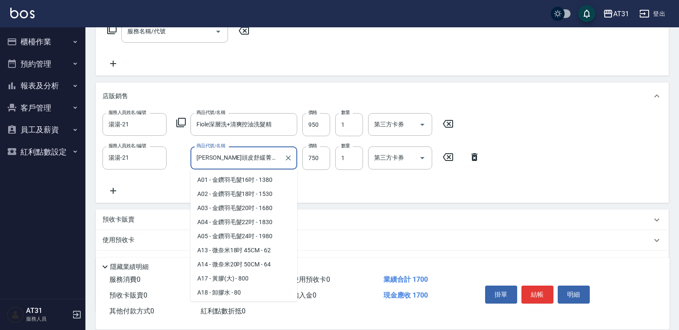
click at [265, 158] on input "[PERSON_NAME]頭皮舒緩菁華水100ML" at bounding box center [237, 157] width 86 height 15
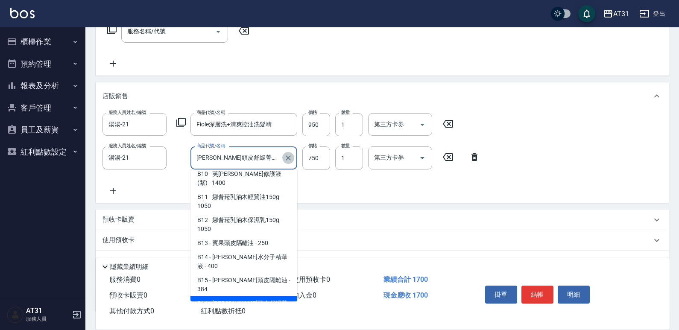
click at [287, 155] on icon "Clear" at bounding box center [288, 158] width 9 height 9
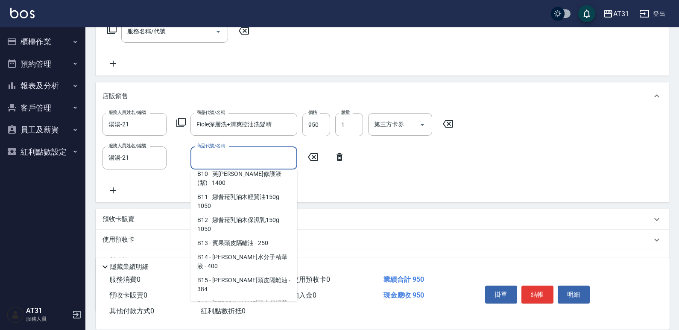
scroll to position [3, 0]
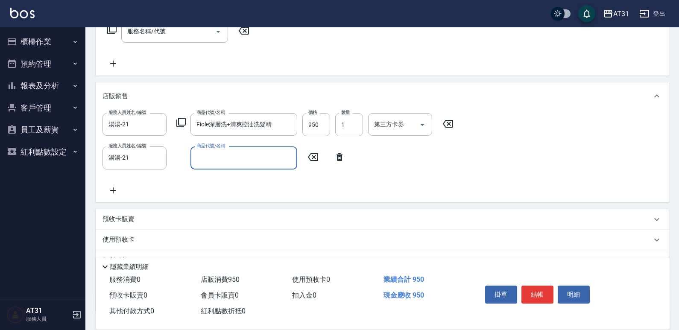
click at [264, 157] on input "商品代號/名稱" at bounding box center [243, 157] width 99 height 15
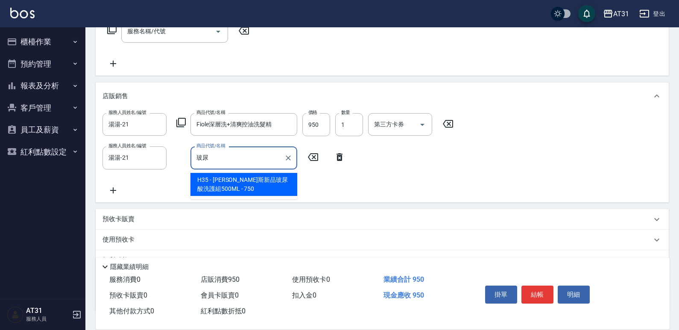
click at [264, 156] on input "玻尿" at bounding box center [237, 157] width 86 height 15
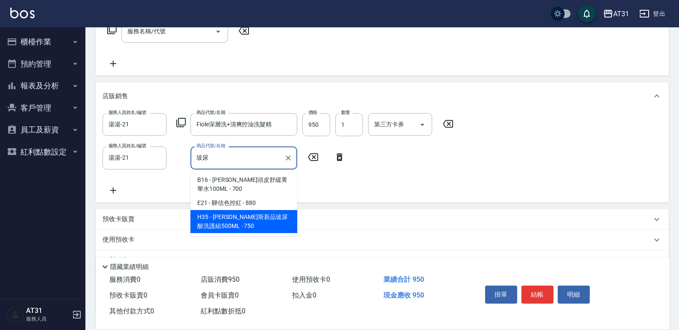
click at [251, 215] on span "H35 - [PERSON_NAME]斯新品玻尿酸洗護組500ML - 750" at bounding box center [243, 221] width 107 height 23
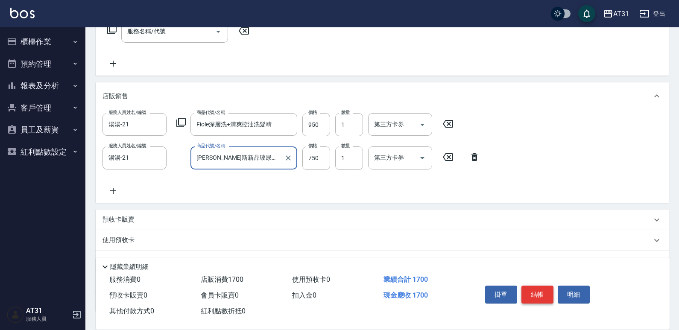
click at [531, 286] on button "結帳" at bounding box center [537, 295] width 32 height 18
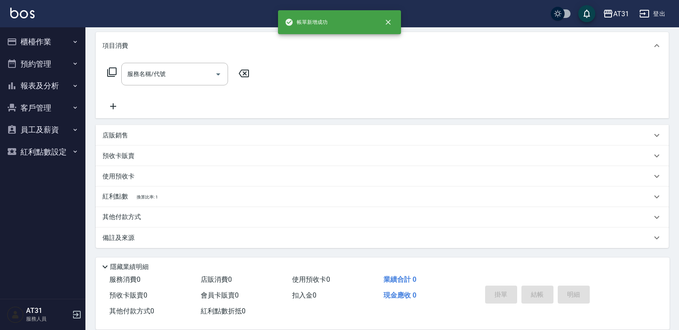
scroll to position [0, 0]
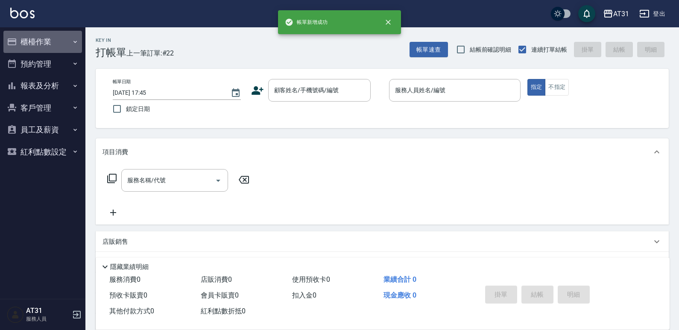
click at [55, 45] on button "櫃檯作業" at bounding box center [42, 42] width 79 height 22
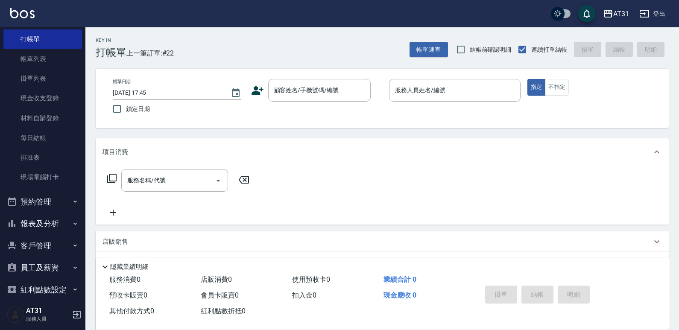
scroll to position [39, 0]
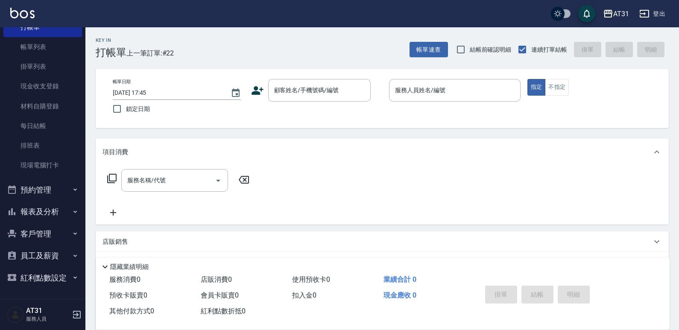
click at [55, 217] on button "報表及分析" at bounding box center [42, 212] width 79 height 22
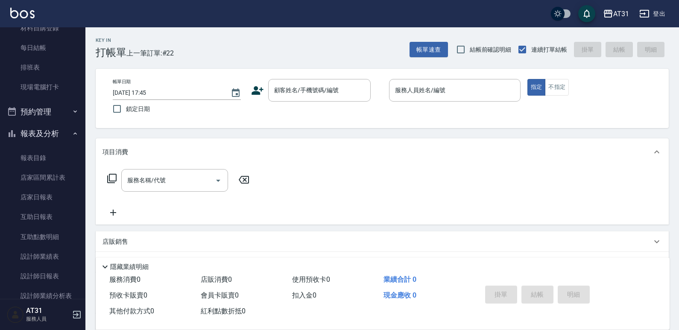
scroll to position [124, 0]
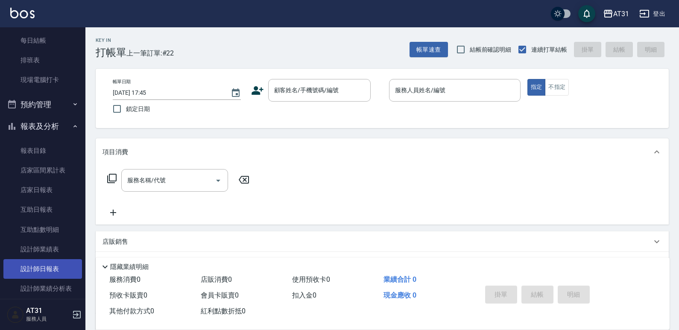
click at [48, 269] on link "設計師日報表" at bounding box center [42, 269] width 79 height 20
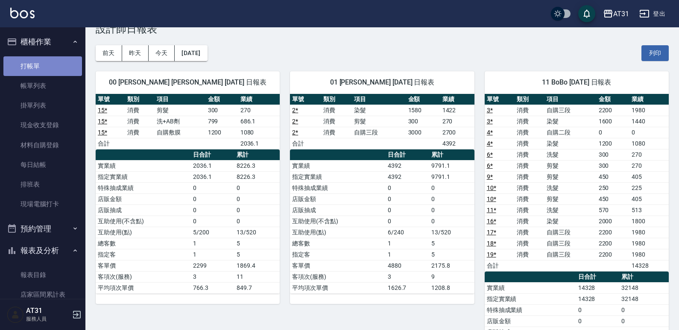
click at [53, 70] on link "打帳單" at bounding box center [42, 66] width 79 height 20
